Goal: Task Accomplishment & Management: Use online tool/utility

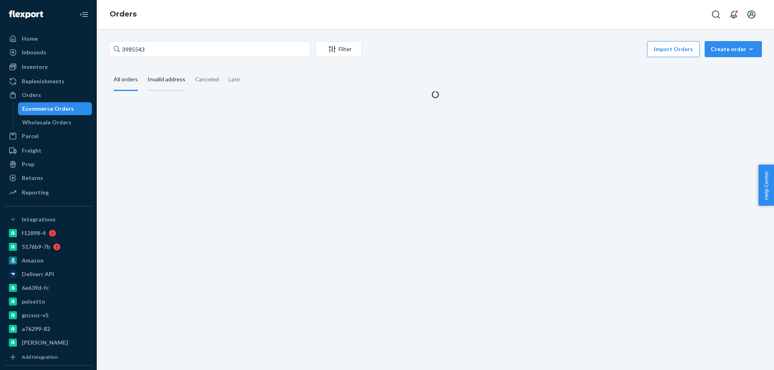
click at [54, 37] on div "Home Inbounds Shipping Plans Problems Inventory Products Branded Packaging Repl…" at bounding box center [387, 185] width 774 height 370
click at [132, 52] on input "3866648" at bounding box center [209, 49] width 201 height 16
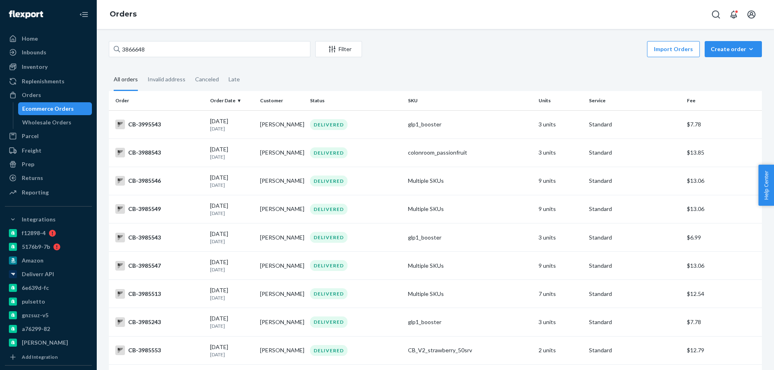
click at [194, 50] on input "3866648" at bounding box center [209, 49] width 201 height 16
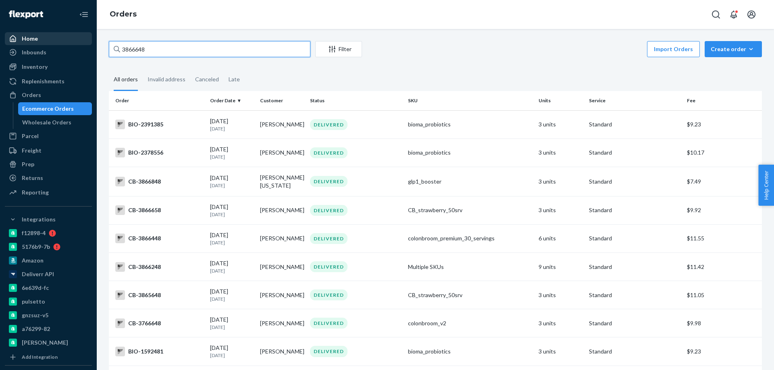
drag, startPoint x: 197, startPoint y: 47, endPoint x: 60, endPoint y: 40, distance: 137.6
click at [70, 41] on div "Home Inbounds Shipping Plans Problems Inventory Products Branded Packaging Repl…" at bounding box center [387, 185] width 774 height 370
paste input "CB-3866654-01"
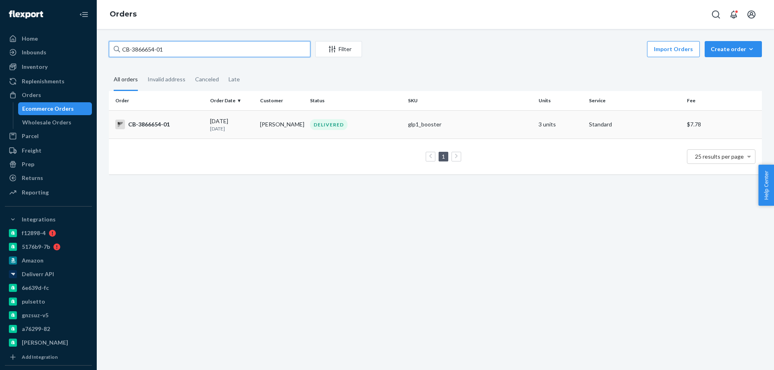
type input "CB-3866654-01"
click at [229, 123] on div "[DATE] [DATE]" at bounding box center [232, 124] width 44 height 15
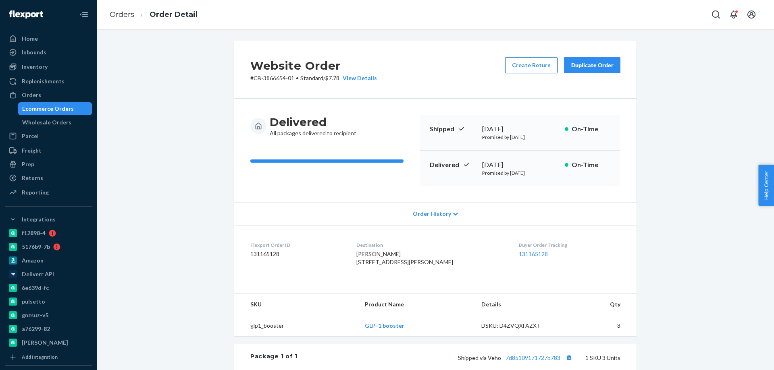
click at [523, 64] on button "Create Return" at bounding box center [531, 65] width 52 height 16
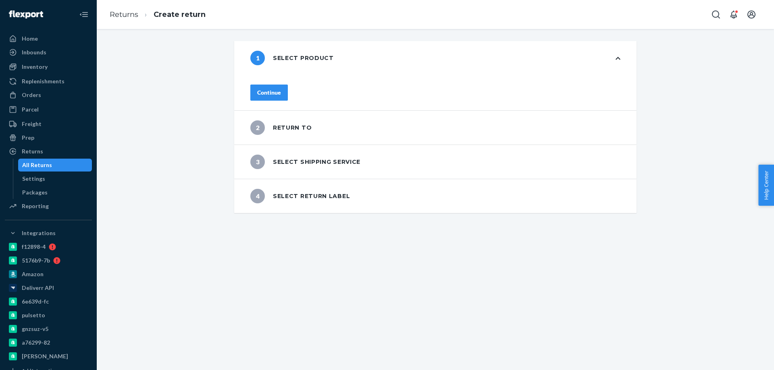
click at [309, 88] on div "Continue" at bounding box center [435, 93] width 370 height 16
click at [281, 89] on div "Continue" at bounding box center [269, 93] width 24 height 8
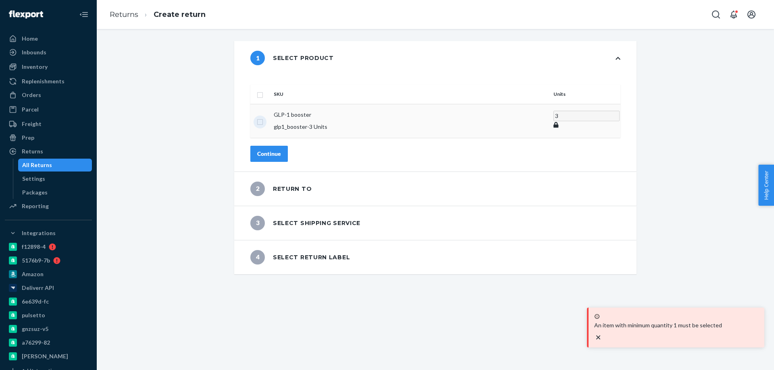
click at [263, 117] on input "checkbox" at bounding box center [260, 121] width 6 height 8
checkbox input "true"
click at [279, 145] on button "Continue" at bounding box center [268, 153] width 37 height 16
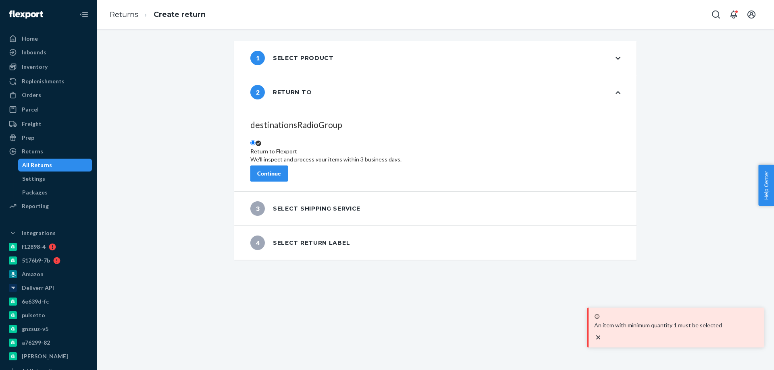
click at [288, 166] on button "Continue" at bounding box center [268, 174] width 37 height 16
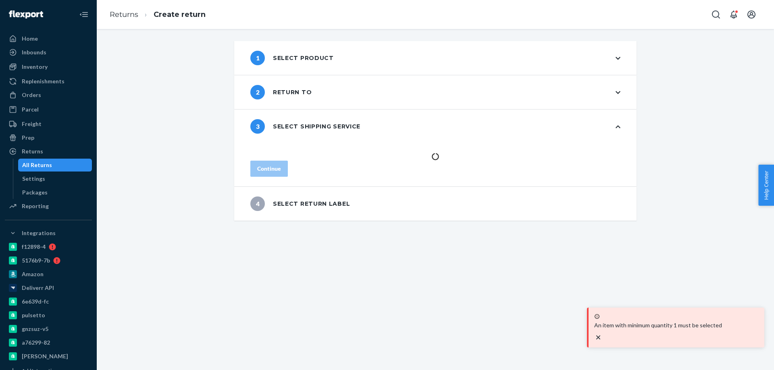
click at [305, 295] on div "1 Select product 2 Return to 3 Select shipping service Continue 4 Select return…" at bounding box center [435, 199] width 677 height 341
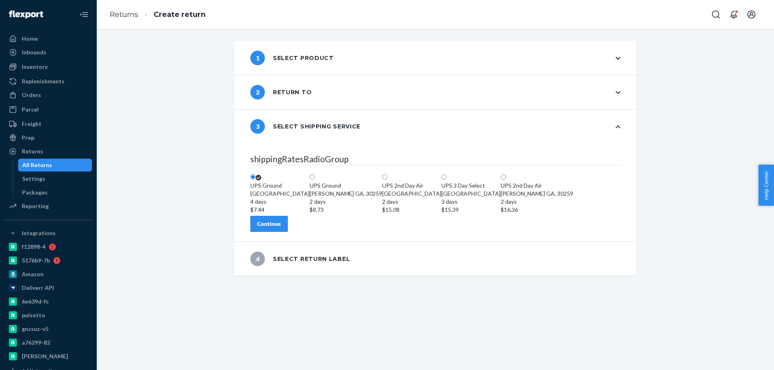
click at [277, 232] on button "Continue" at bounding box center [268, 224] width 37 height 16
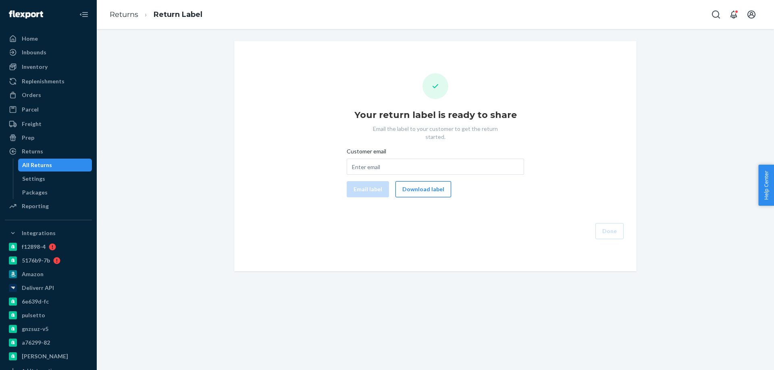
click at [416, 183] on button "Download label" at bounding box center [423, 189] width 56 height 16
